Goal: Transaction & Acquisition: Download file/media

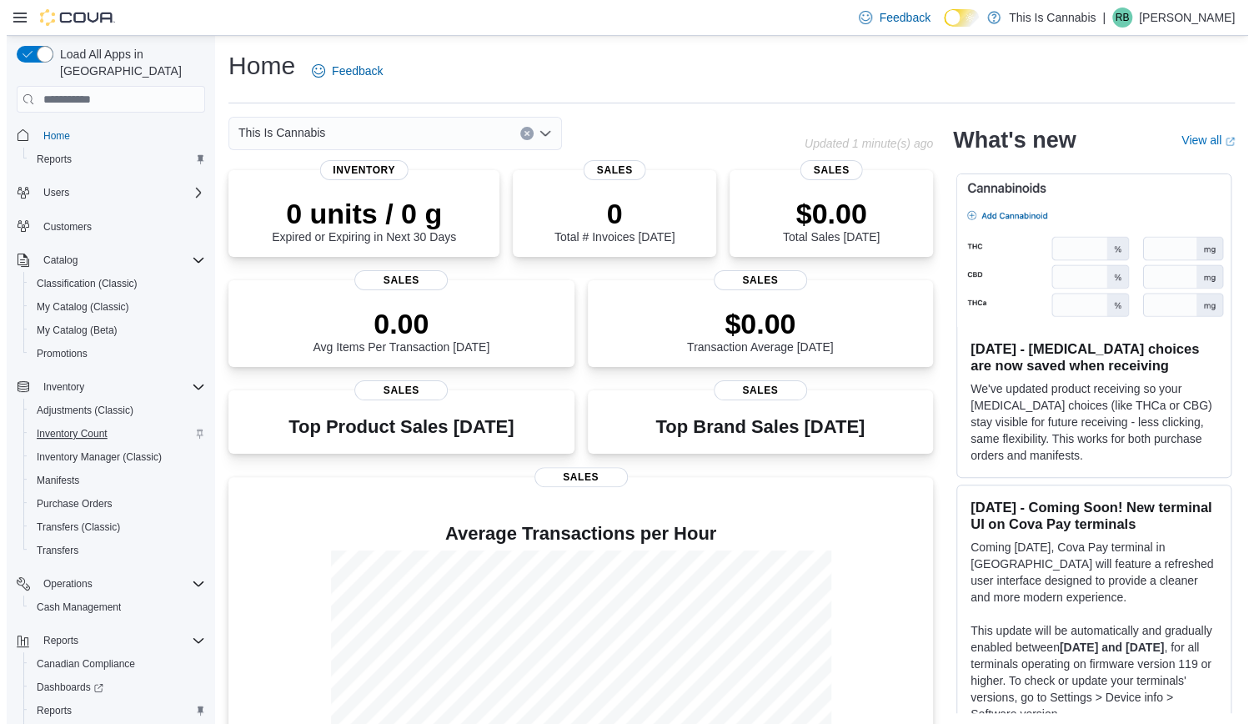
scroll to position [62, 0]
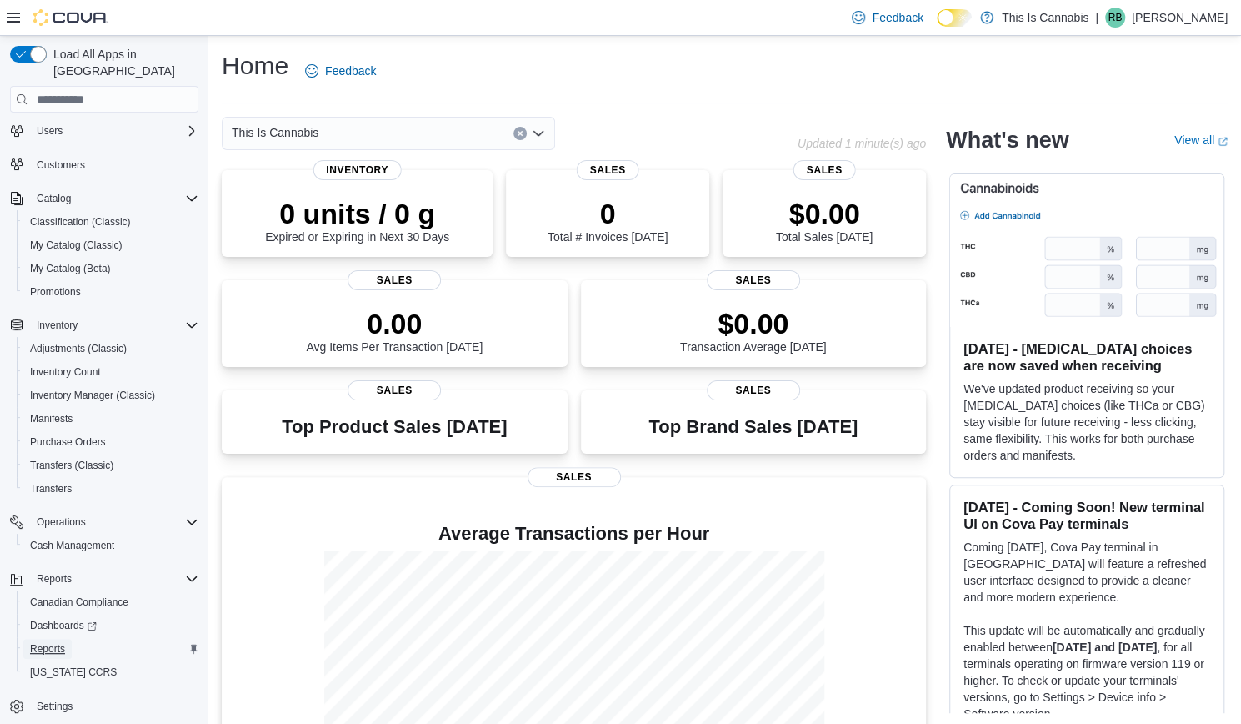
click at [58, 642] on span "Reports" at bounding box center [47, 648] width 35 height 13
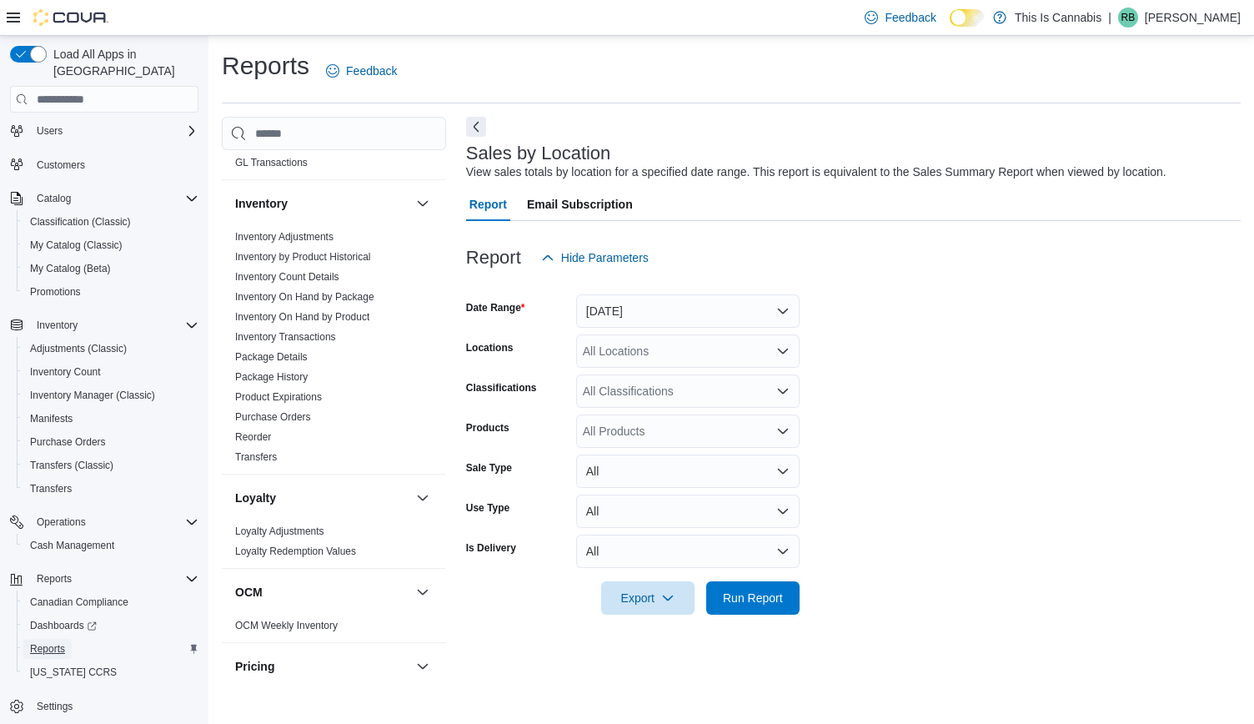
scroll to position [395, 0]
click at [269, 436] on link "Reorder" at bounding box center [253, 436] width 36 height 12
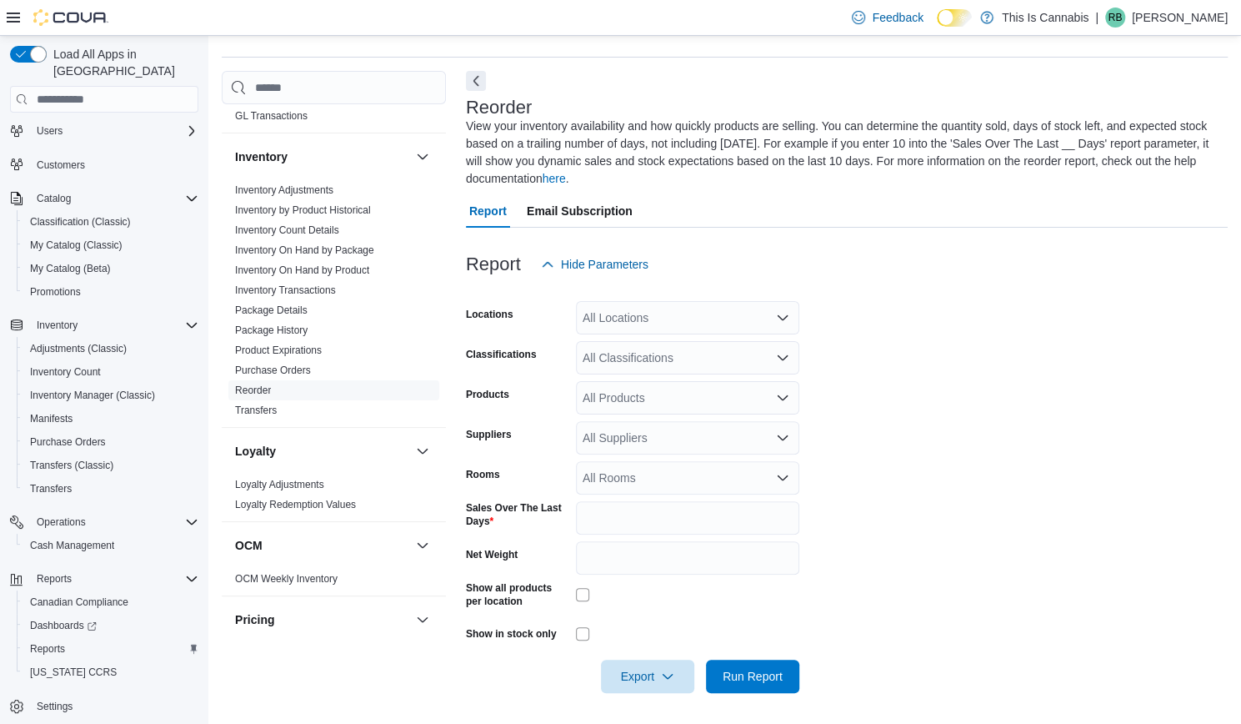
scroll to position [48, 0]
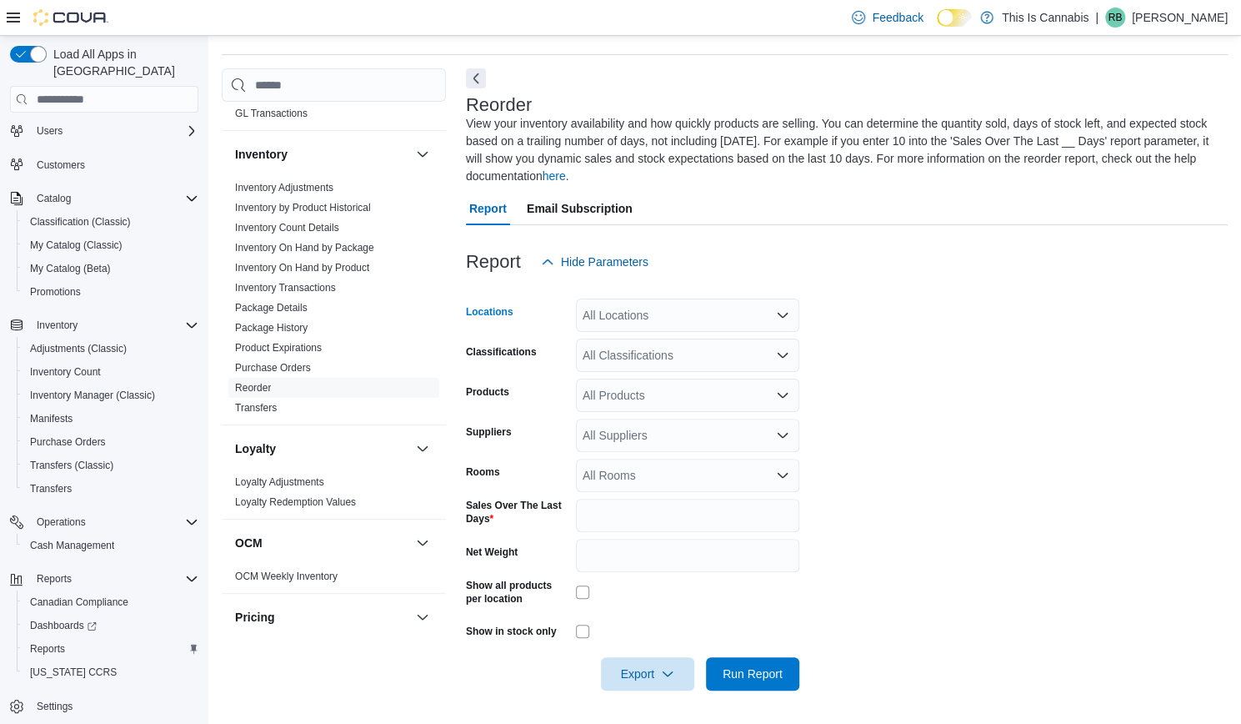
click at [754, 313] on div "All Locations" at bounding box center [687, 314] width 223 height 33
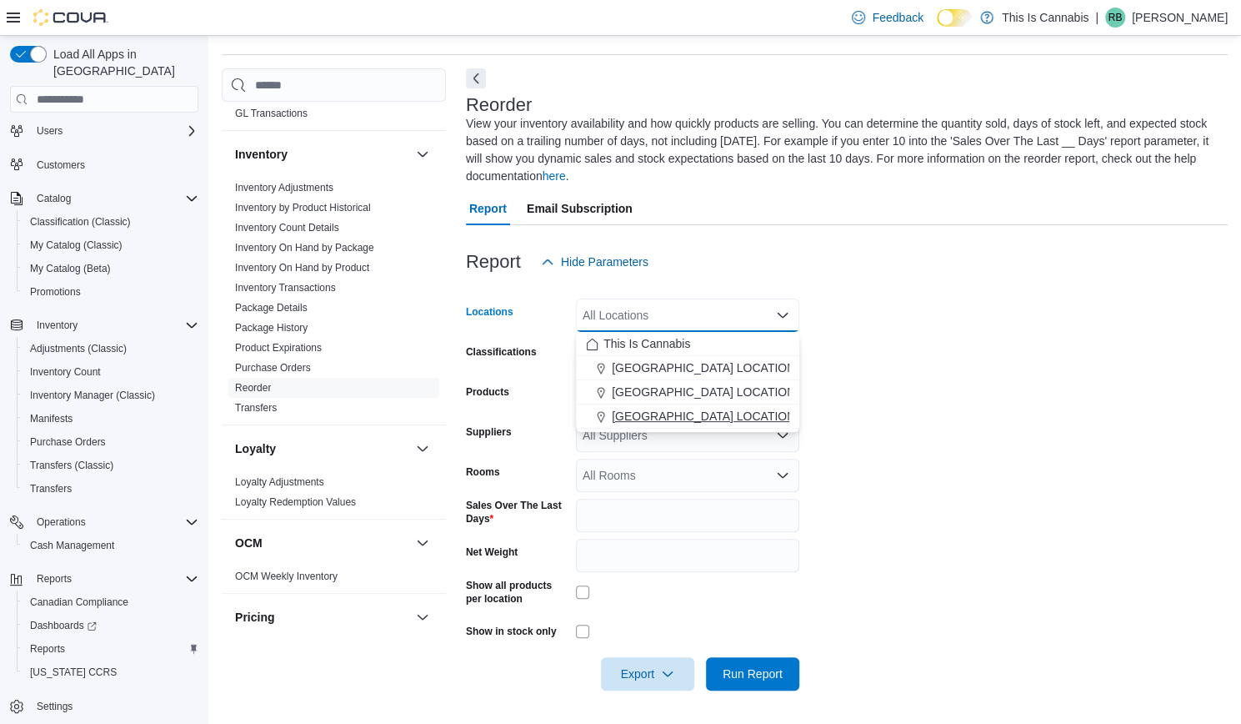
click at [682, 408] on span "[GEOGRAPHIC_DATA] LOCATION" at bounding box center [703, 416] width 183 height 17
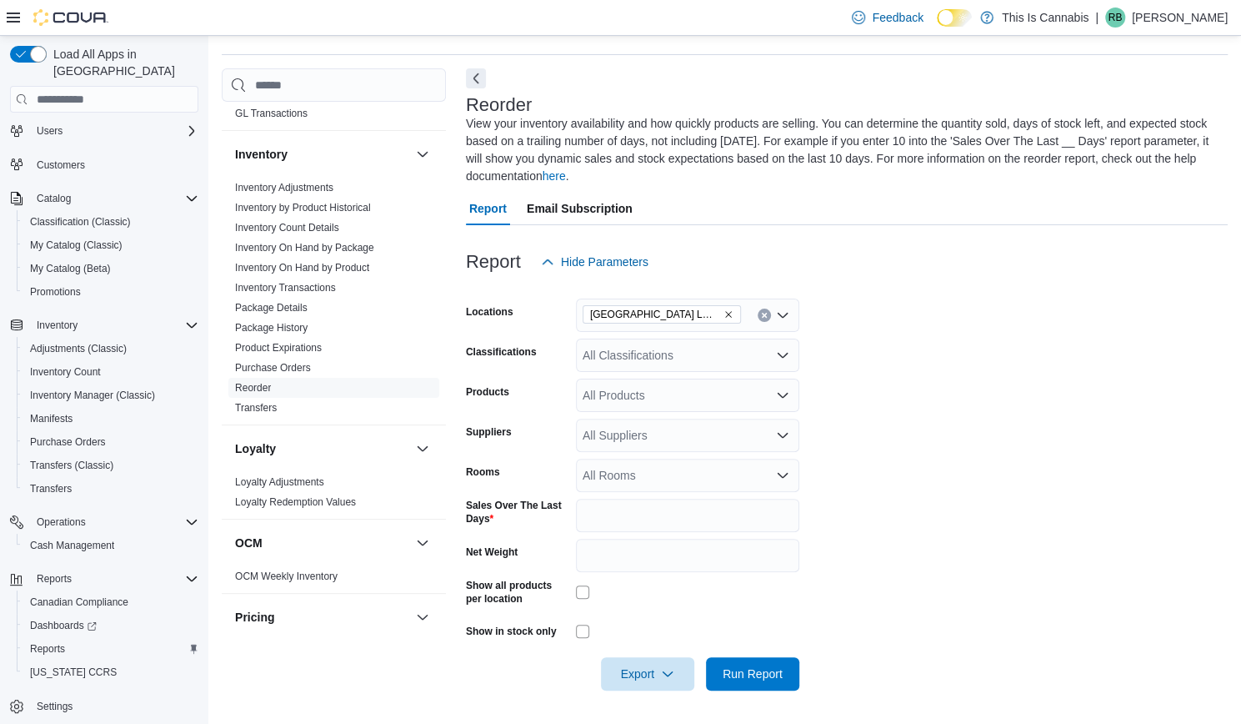
click at [964, 429] on form "Locations [GEOGRAPHIC_DATA] LOCATION Classifications All Classifications Produc…" at bounding box center [847, 484] width 762 height 412
click at [651, 679] on span "Export" at bounding box center [647, 672] width 73 height 33
click at [649, 582] on button "Export to Excel" at bounding box center [650, 573] width 95 height 33
click at [669, 574] on span "Export to Excel" at bounding box center [650, 573] width 75 height 13
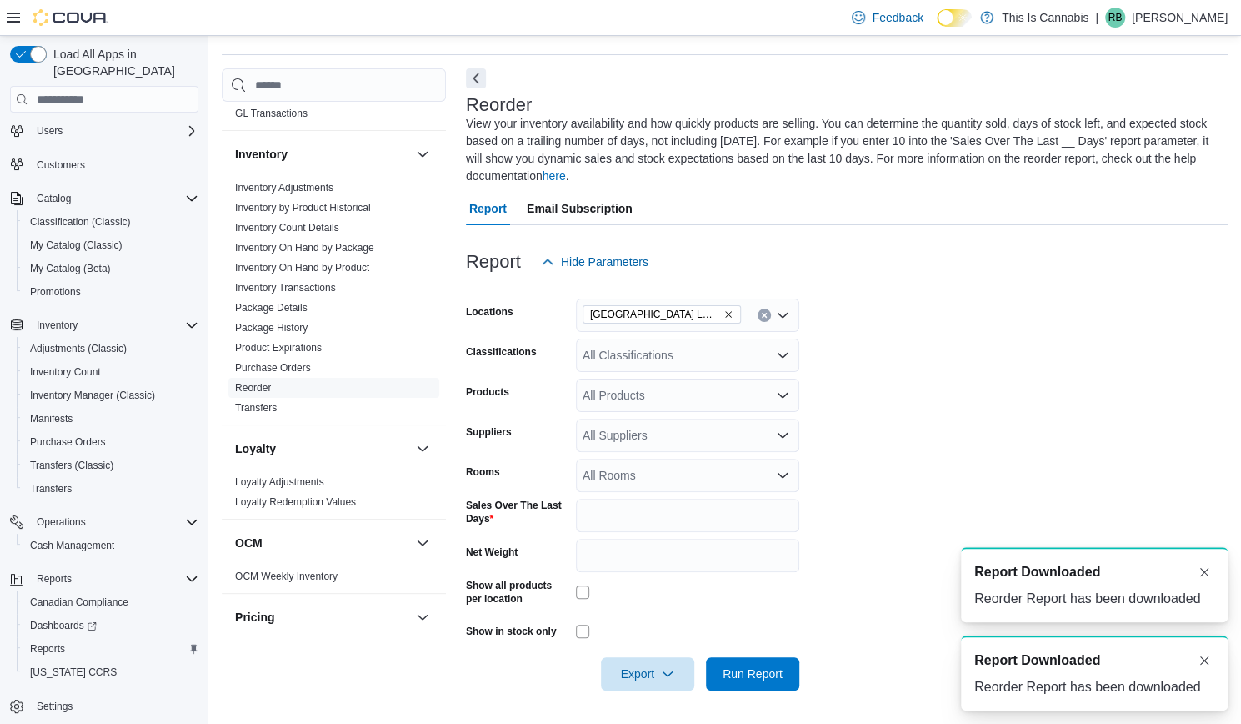
scroll to position [0, 0]
